Goal: Task Accomplishment & Management: Manage account settings

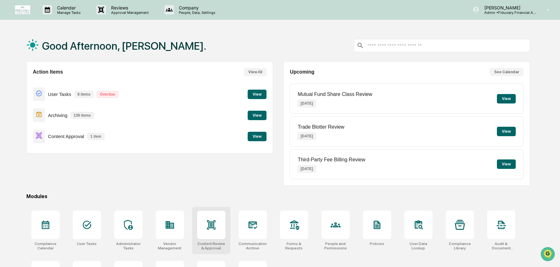
click at [216, 221] on icon at bounding box center [211, 225] width 10 height 10
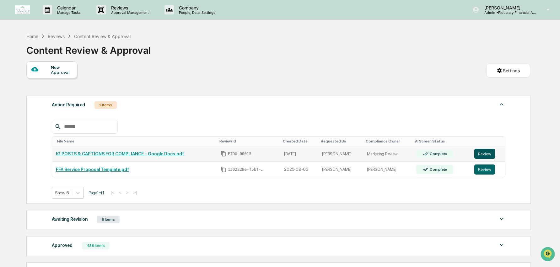
click at [487, 154] on button "Review" at bounding box center [485, 154] width 21 height 10
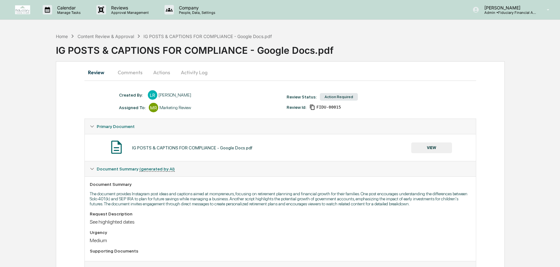
click at [430, 150] on button "VIEW" at bounding box center [431, 147] width 41 height 11
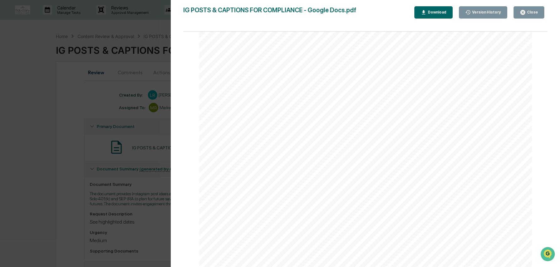
scroll to position [170, 0]
click at [527, 11] on div "Close" at bounding box center [532, 12] width 12 height 4
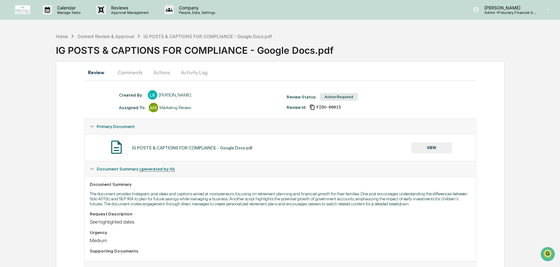
click at [224, 102] on div "Created By: ‎ ‎ LR Leanne Rahn Assigned To: MR Marketing Review" at bounding box center [200, 101] width 168 height 22
click at [165, 74] on button "Actions" at bounding box center [162, 72] width 28 height 15
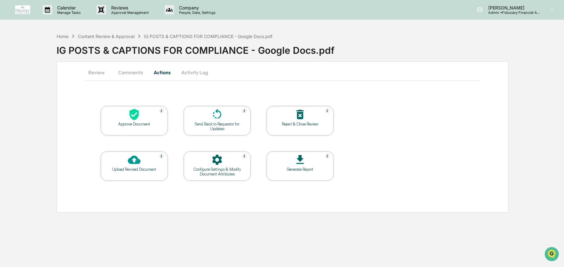
click at [148, 168] on div "Upload Revised Document" at bounding box center [134, 169] width 57 height 5
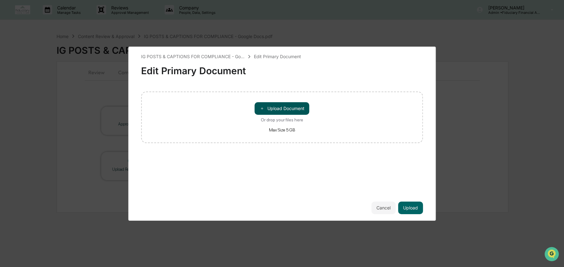
click at [294, 106] on button "＋ Upload Document" at bounding box center [282, 108] width 55 height 13
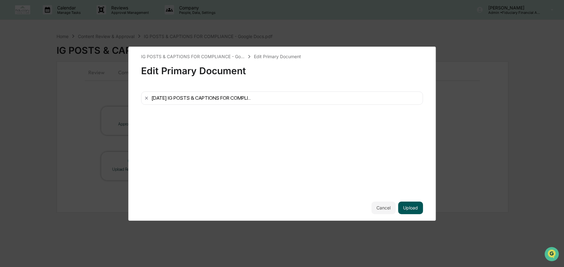
click at [412, 209] on button "Upload" at bounding box center [410, 207] width 25 height 13
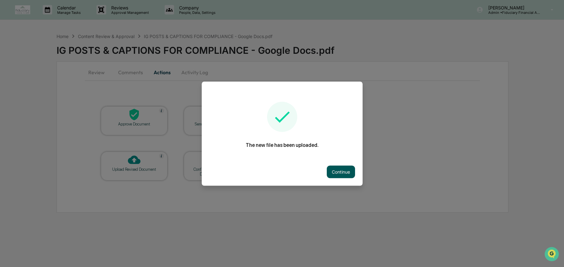
click at [345, 172] on button "Continue" at bounding box center [341, 171] width 28 height 13
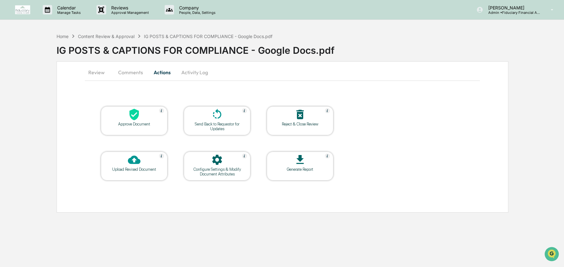
click at [98, 73] on button "Review" at bounding box center [99, 72] width 28 height 15
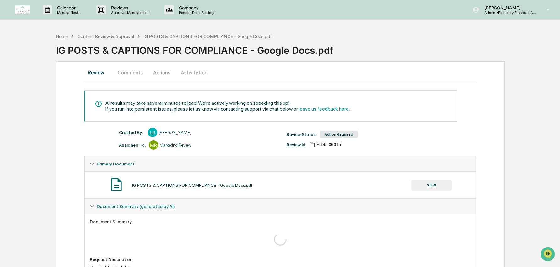
click at [158, 71] on button "Actions" at bounding box center [162, 72] width 28 height 15
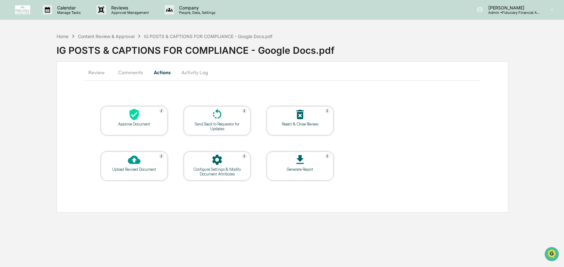
click at [222, 127] on div "Send Back to Requestor for Updates" at bounding box center [217, 126] width 57 height 9
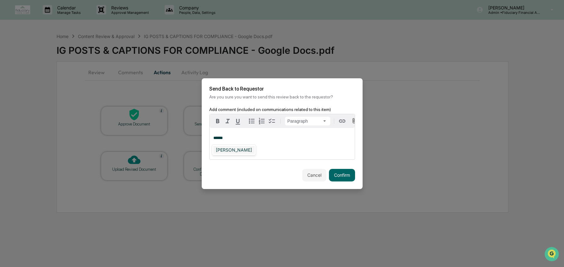
click at [240, 150] on div "[PERSON_NAME]" at bounding box center [233, 150] width 41 height 8
drag, startPoint x: 355, startPoint y: 174, endPoint x: 354, endPoint y: 178, distance: 3.9
click at [355, 174] on div "Cancel Confirm" at bounding box center [282, 175] width 161 height 28
click at [353, 180] on button "Confirm" at bounding box center [342, 175] width 26 height 13
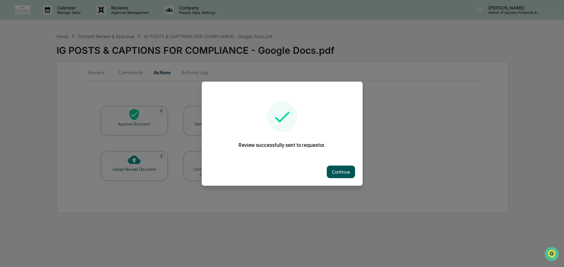
click at [337, 171] on button "Continue" at bounding box center [341, 171] width 28 height 13
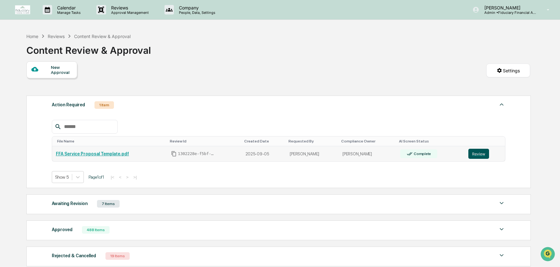
click at [481, 155] on button "Review" at bounding box center [479, 154] width 21 height 10
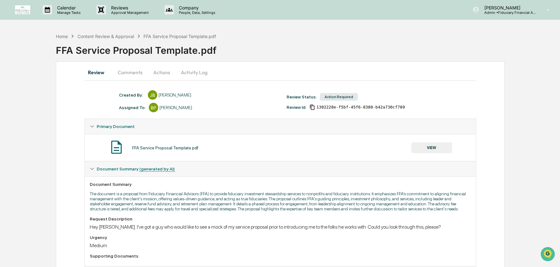
click at [201, 74] on button "Activity Log" at bounding box center [194, 72] width 37 height 15
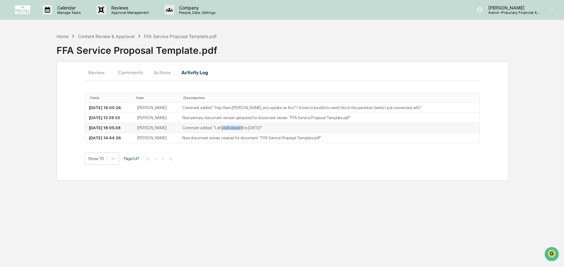
drag, startPoint x: 231, startPoint y: 128, endPoint x: 254, endPoint y: 129, distance: 22.9
click at [254, 129] on td "Comment added: "Let's talk about this tomorrow! ​"" at bounding box center [328, 128] width 301 height 10
click at [244, 120] on td "New primary document version uploaded for document review: "FFA Service Proposa…" at bounding box center [328, 118] width 301 height 10
drag, startPoint x: 258, startPoint y: 120, endPoint x: 280, endPoint y: 122, distance: 21.8
click at [280, 122] on td "New primary document version uploaded for document review: "FFA Service Proposa…" at bounding box center [328, 118] width 301 height 10
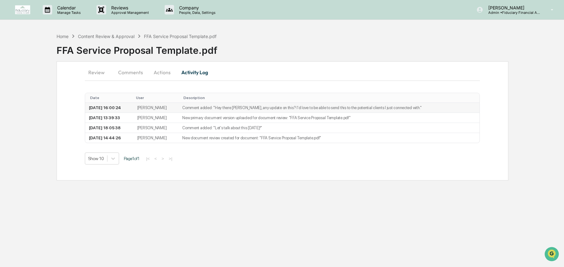
click at [274, 111] on td "Comment added: "Hey there Brook,​ any update on this? I'd love to be able to se…" at bounding box center [328, 108] width 301 height 10
drag, startPoint x: 266, startPoint y: 108, endPoint x: 278, endPoint y: 110, distance: 12.0
click at [278, 110] on td "Comment added: "Hey there Brook,​ any update on this? I'd love to be able to se…" at bounding box center [328, 108] width 301 height 10
click at [284, 123] on td "New primary document version uploaded for document review: "FFA Service Proposa…" at bounding box center [328, 118] width 301 height 10
click at [102, 74] on button "Review" at bounding box center [99, 72] width 28 height 15
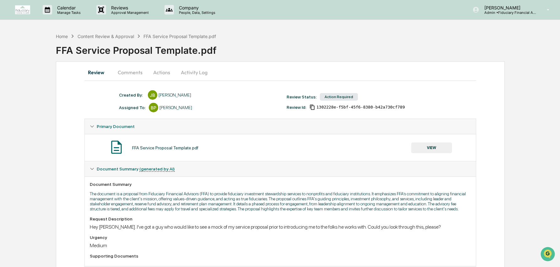
click at [433, 145] on button "VIEW" at bounding box center [431, 147] width 41 height 11
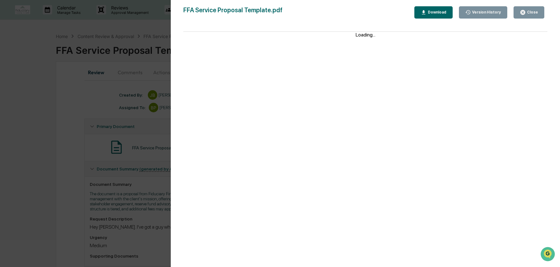
click at [437, 11] on div "Download" at bounding box center [437, 12] width 20 height 4
click at [123, 154] on div "Version History 09/16/2025, 01:39 PM John Bussey 09/05/2025, 02:44 PM John Buss…" at bounding box center [280, 133] width 560 height 267
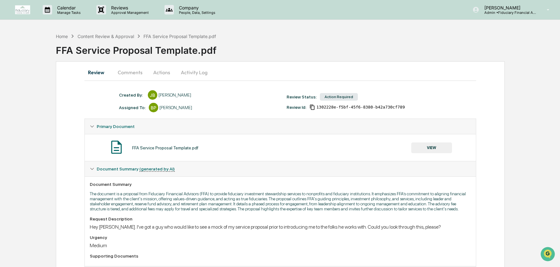
click at [280, 36] on div "Home Content Review & Approval FFA Service Proposal Template.pdf FFA Service Pr…" at bounding box center [308, 46] width 504 height 26
click at [510, 14] on p "Admin • Fiduciary Financial Advisors" at bounding box center [509, 12] width 58 height 4
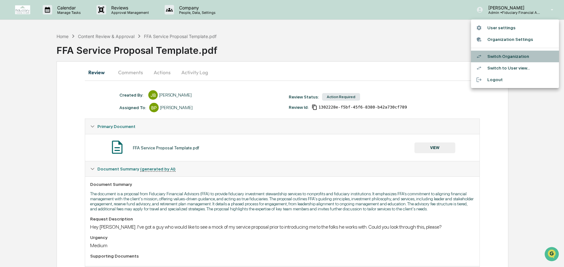
click at [513, 60] on li "Switch Organization" at bounding box center [515, 57] width 88 height 12
